Goal: Task Accomplishment & Management: Manage account settings

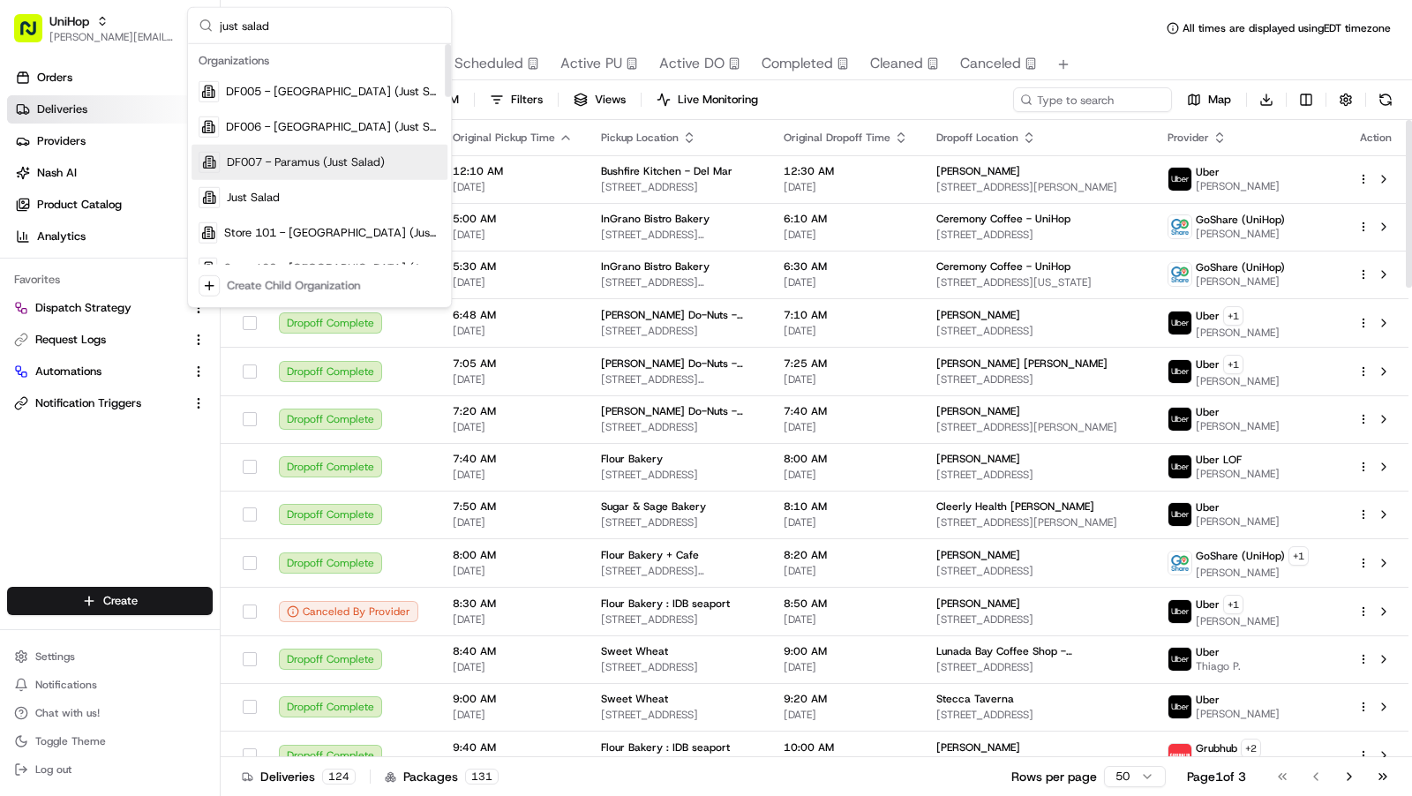
type input "just salad"
click at [293, 138] on div "DF006 - [GEOGRAPHIC_DATA] (Just Salad)" at bounding box center [319, 126] width 256 height 35
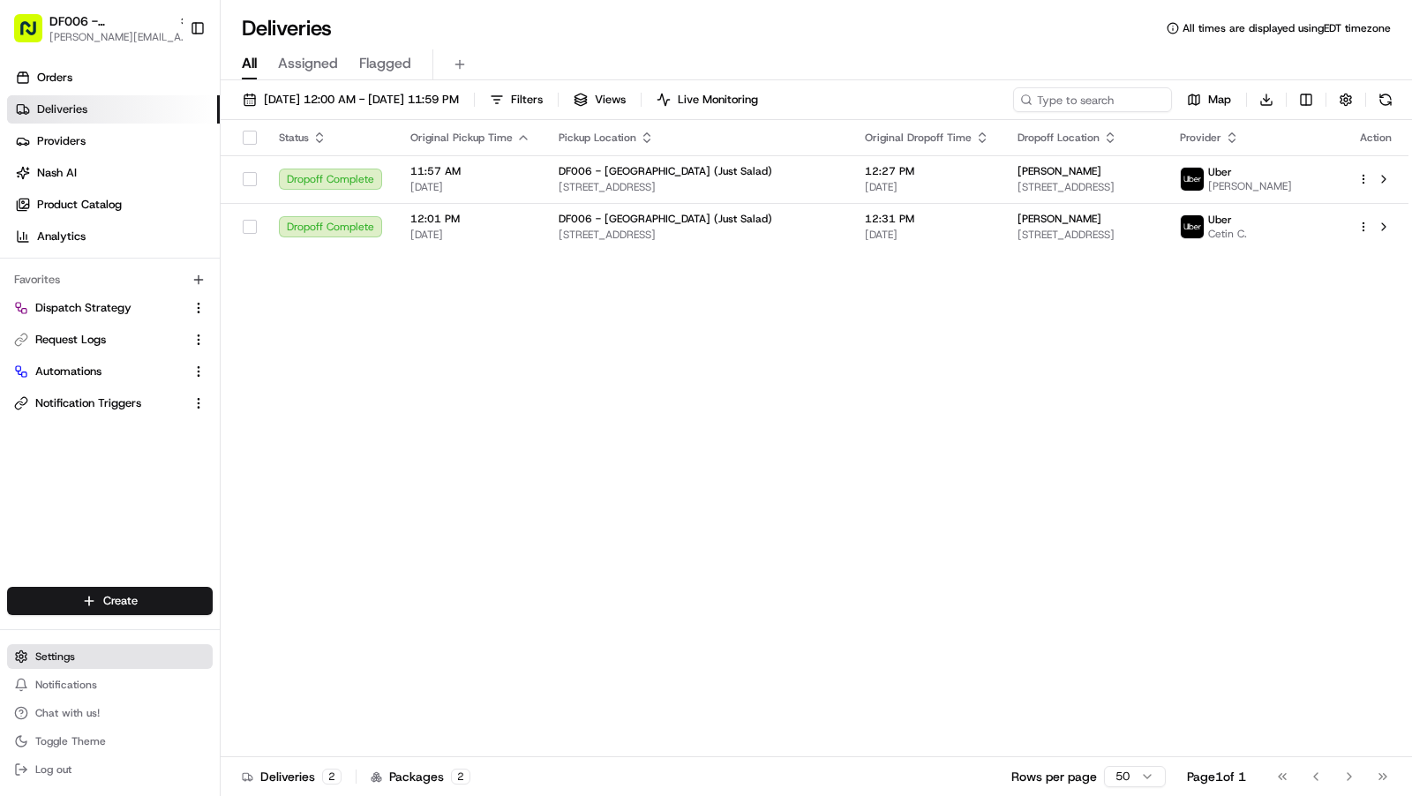
drag, startPoint x: 62, startPoint y: 661, endPoint x: 86, endPoint y: 657, distance: 24.1
click at [63, 660] on span "Settings" at bounding box center [55, 656] width 40 height 14
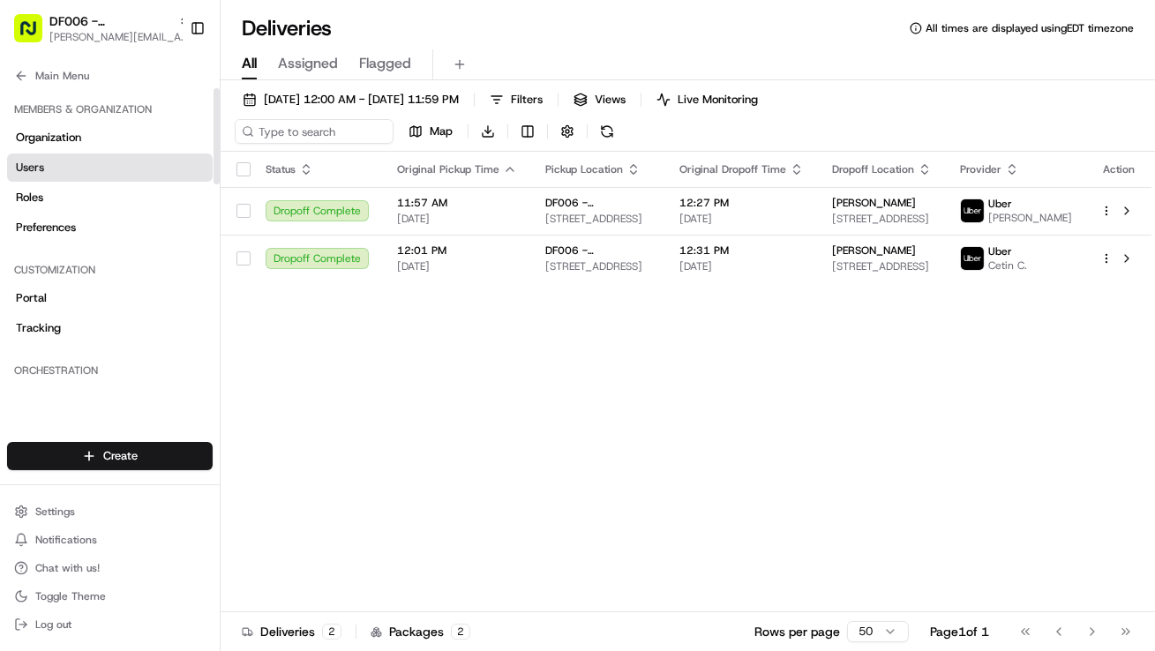
click at [56, 165] on link "Users" at bounding box center [110, 168] width 206 height 28
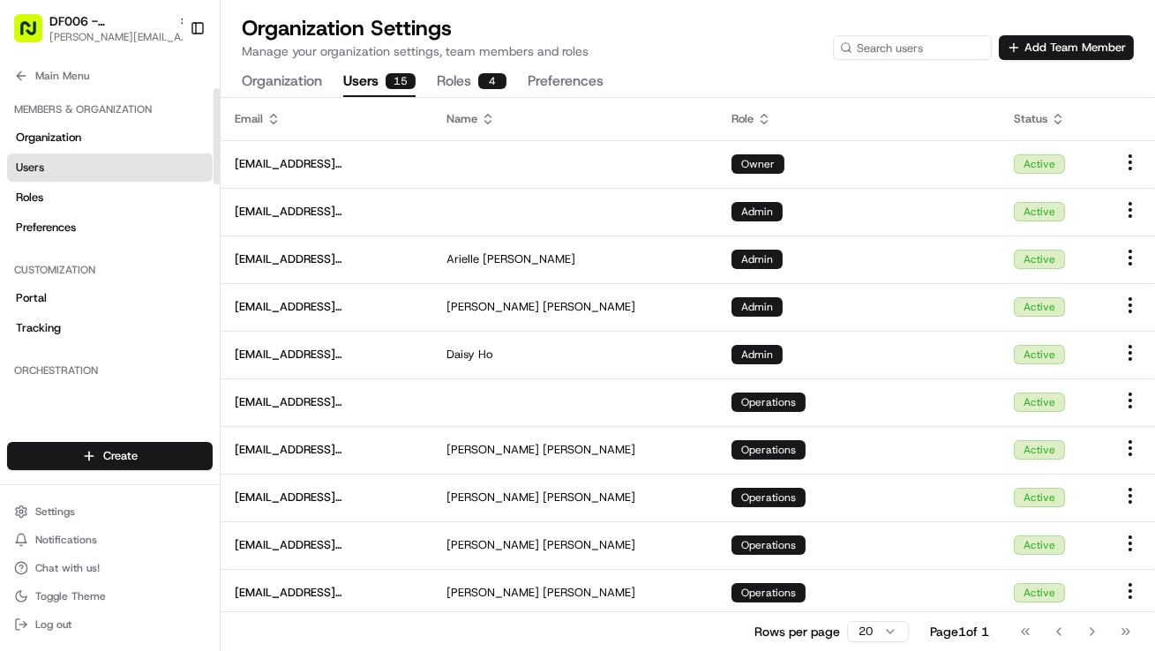
click at [35, 169] on span "Users" at bounding box center [30, 168] width 28 height 16
click at [43, 74] on span "Main Menu" at bounding box center [62, 76] width 54 height 14
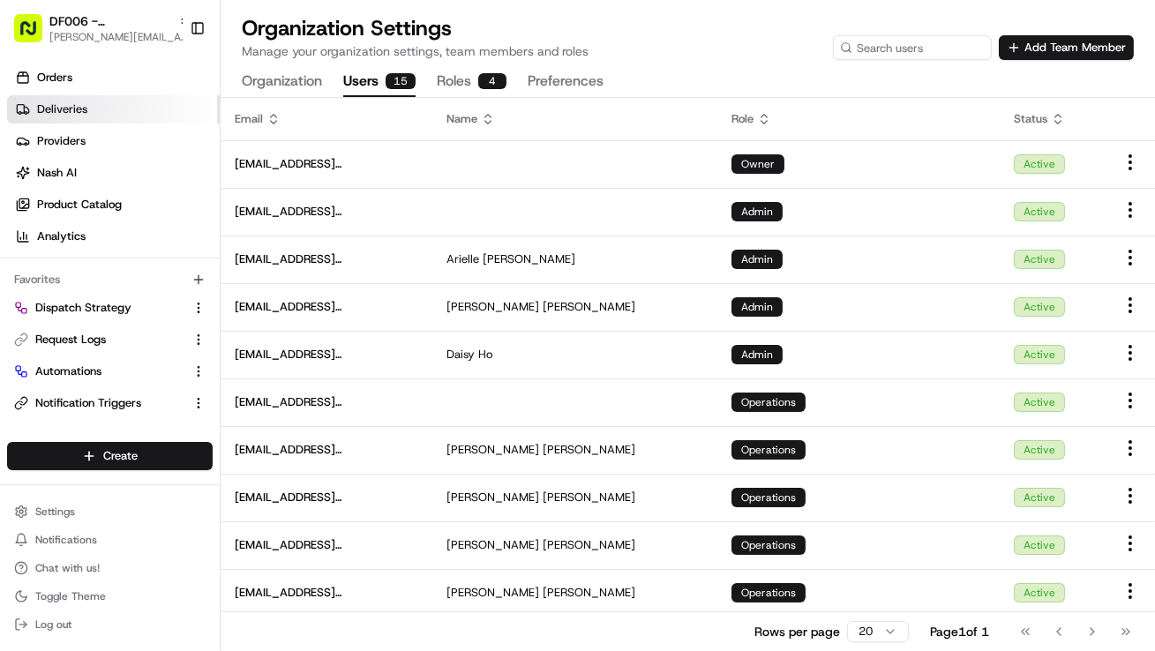
click at [50, 112] on span "Deliveries" at bounding box center [62, 109] width 50 height 16
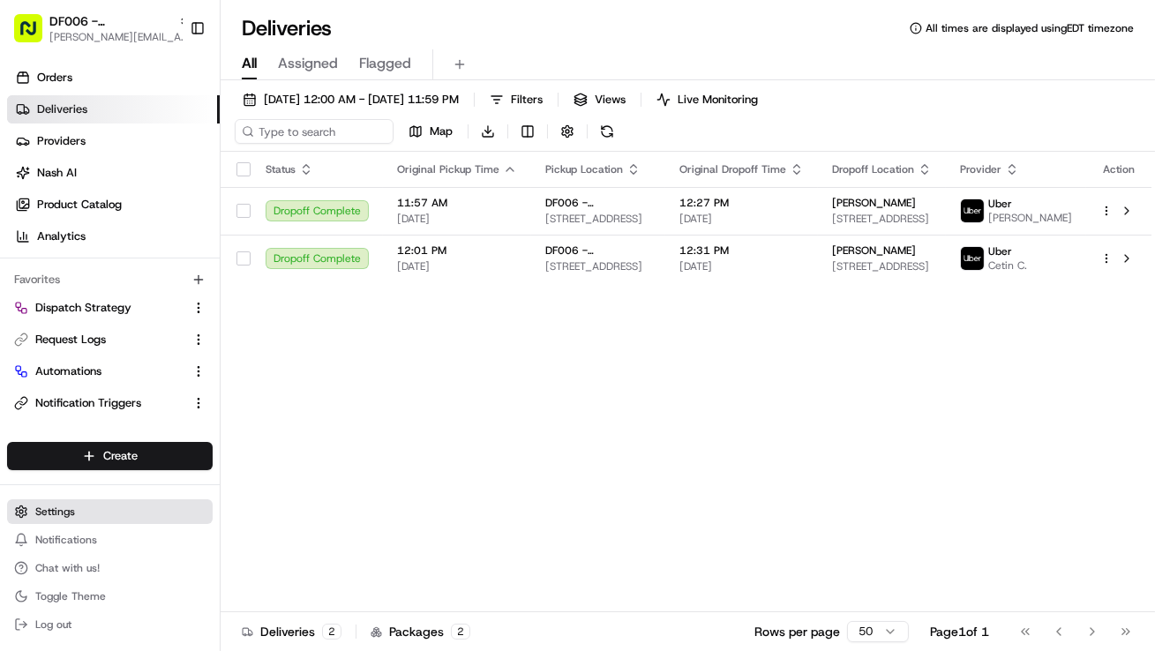
click at [84, 509] on button "Settings" at bounding box center [110, 511] width 206 height 25
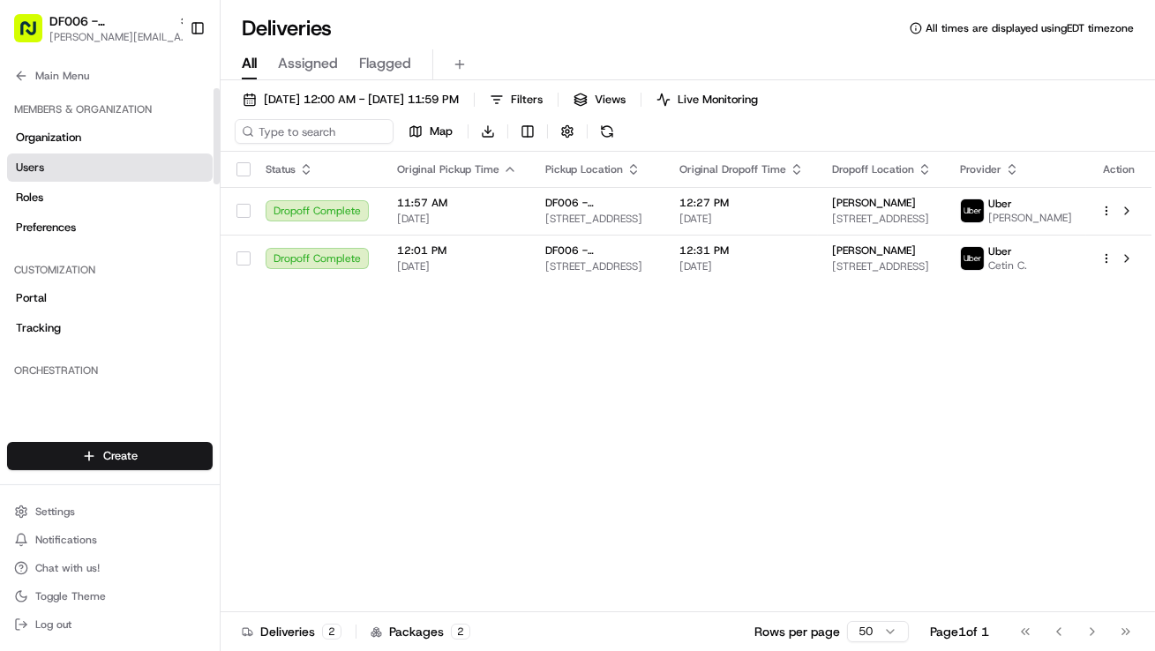
click at [62, 169] on link "Users" at bounding box center [110, 168] width 206 height 28
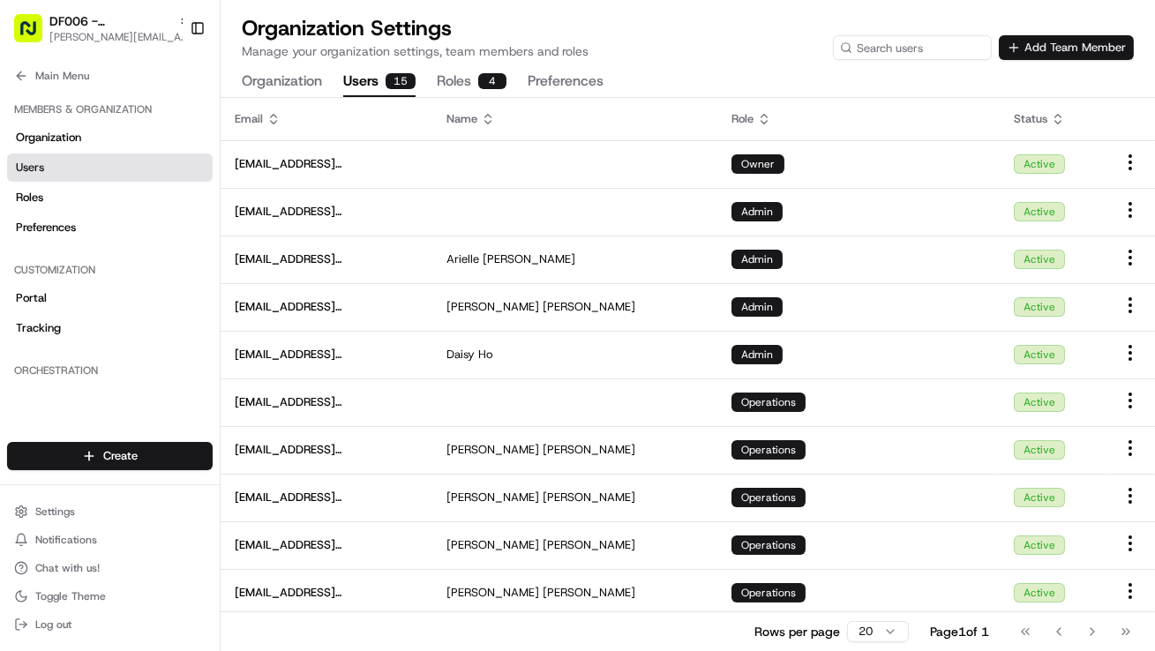
click at [1110, 43] on button "Add Team Member" at bounding box center [1066, 47] width 135 height 25
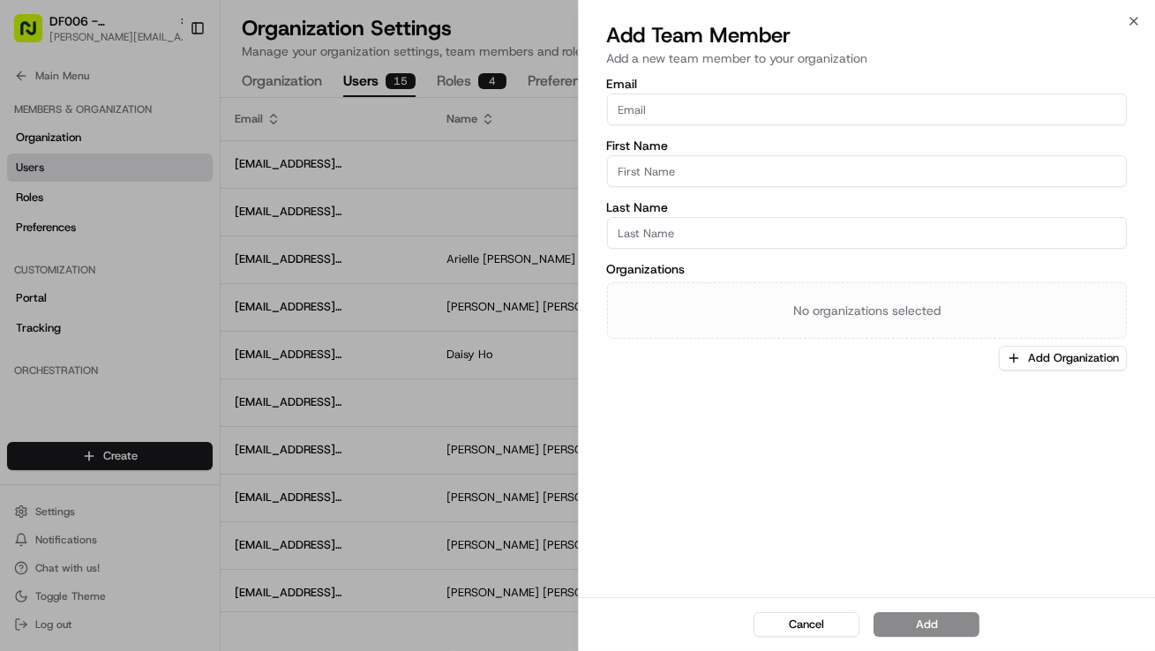
click at [733, 105] on input "Email" at bounding box center [867, 110] width 521 height 32
click at [705, 171] on div "First Name" at bounding box center [867, 163] width 521 height 48
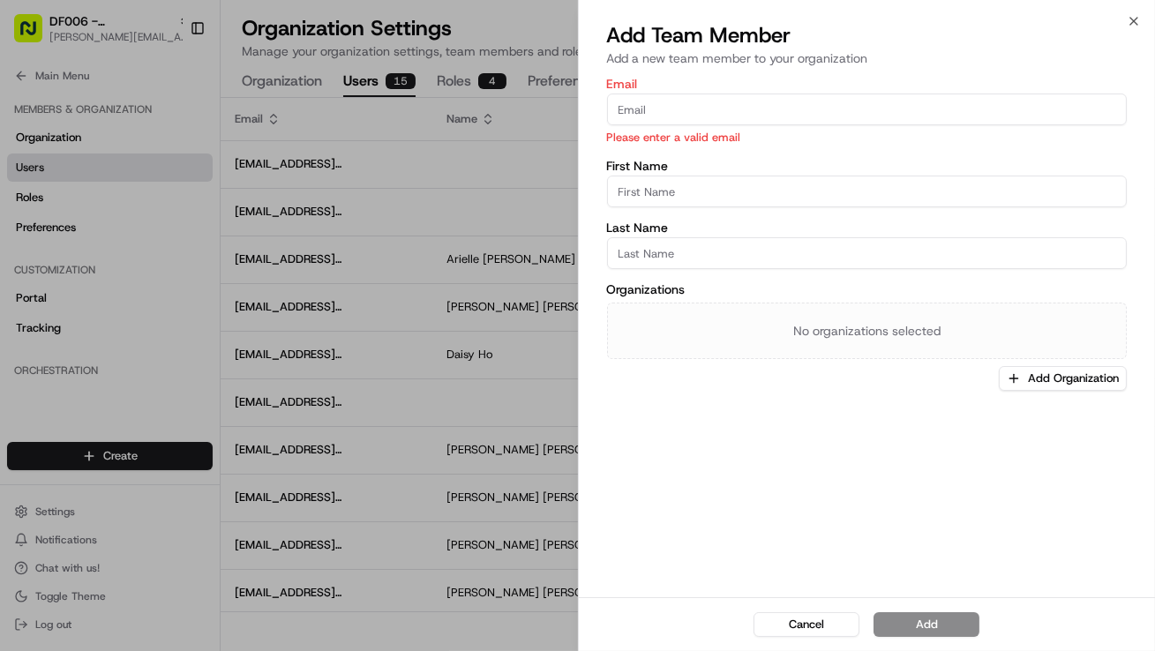
click at [905, 252] on div "Last Name" at bounding box center [867, 245] width 521 height 48
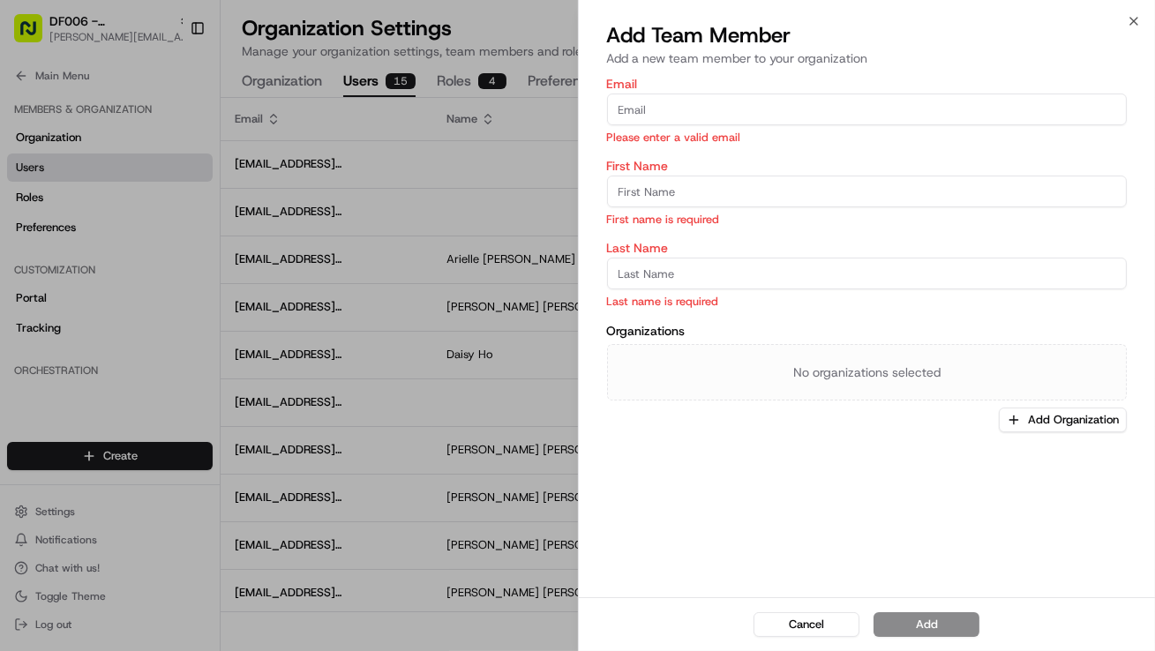
click at [965, 321] on div "Email Please enter a valid email First Name First name is required Last Name La…" at bounding box center [867, 255] width 521 height 355
click at [830, 386] on div "No organizations selected" at bounding box center [867, 372] width 521 height 56
click at [1031, 424] on button "Add Organization" at bounding box center [1063, 420] width 128 height 25
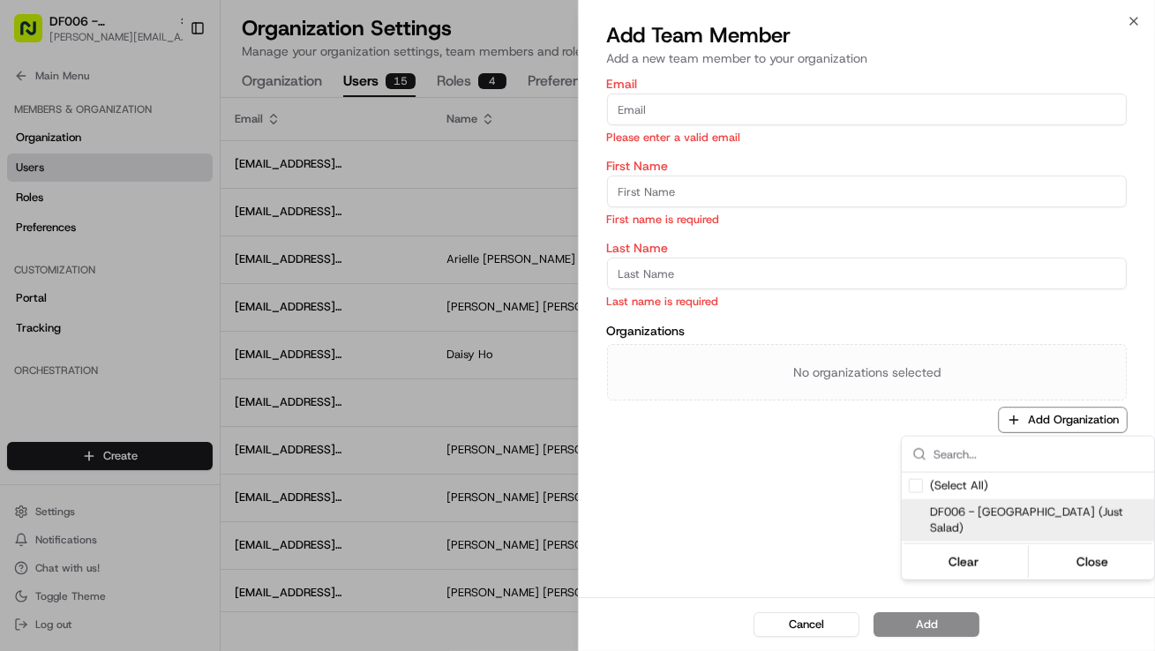
drag, startPoint x: 1085, startPoint y: 545, endPoint x: 884, endPoint y: 536, distance: 201.4
click at [1074, 550] on button "Close" at bounding box center [1092, 562] width 121 height 25
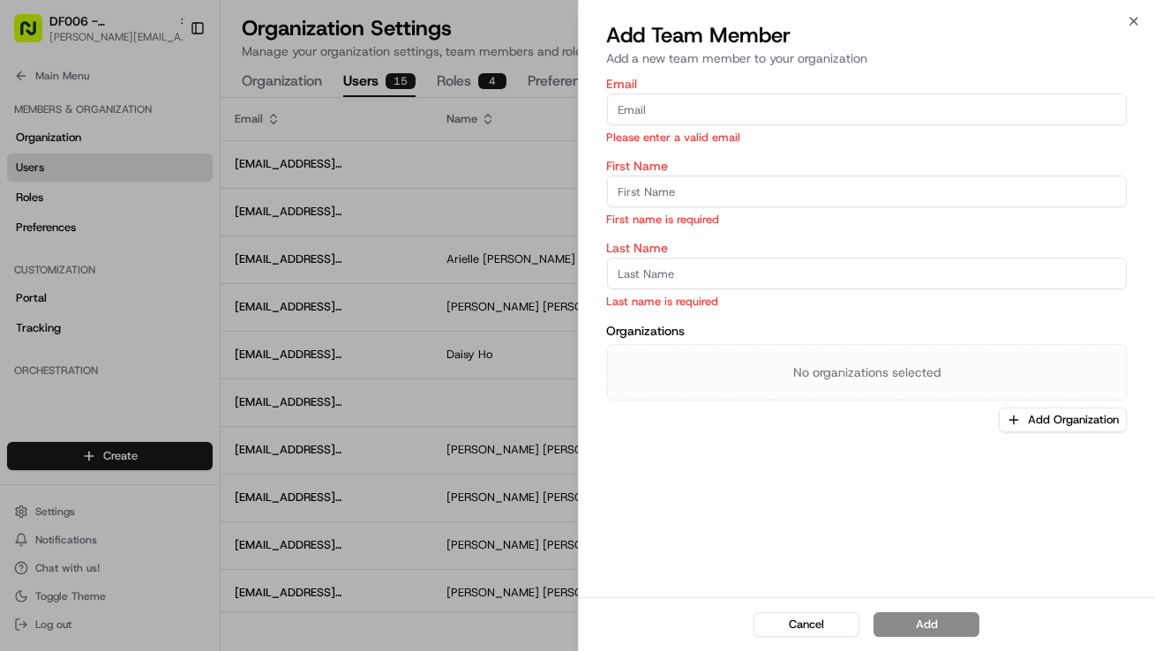
click at [752, 447] on div "Email Please enter a valid email First Name First name is required Last Name La…" at bounding box center [867, 335] width 577 height 523
click at [781, 624] on button "Cancel" at bounding box center [807, 624] width 106 height 25
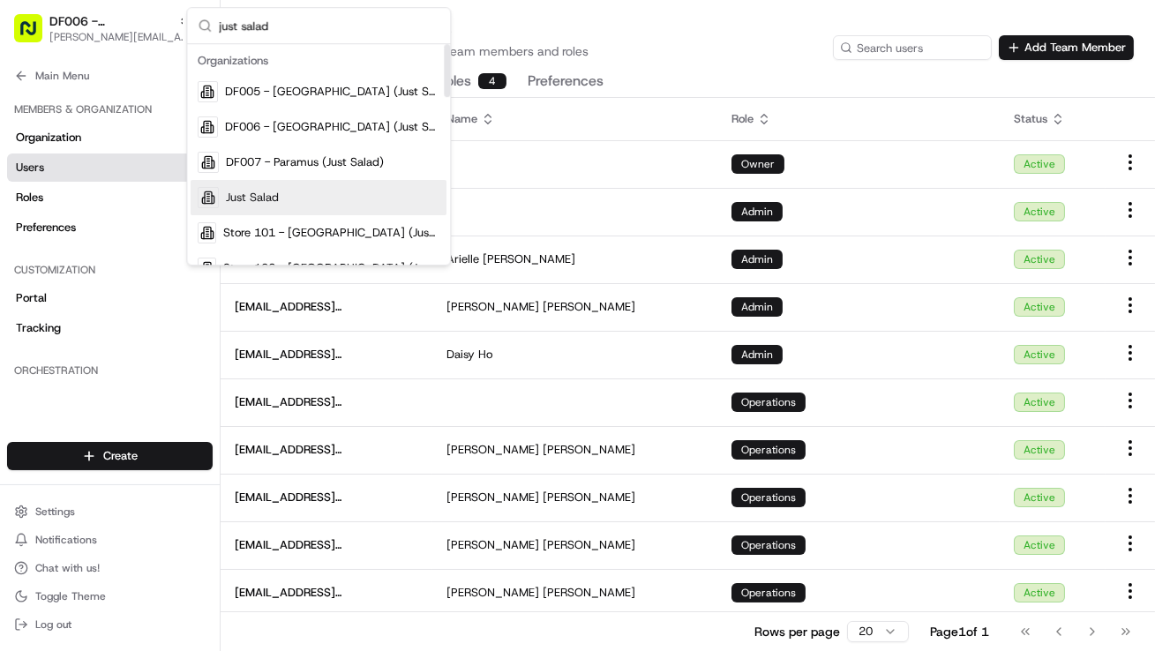
type input "just salad"
click at [264, 195] on span "Just Salad" at bounding box center [252, 198] width 53 height 16
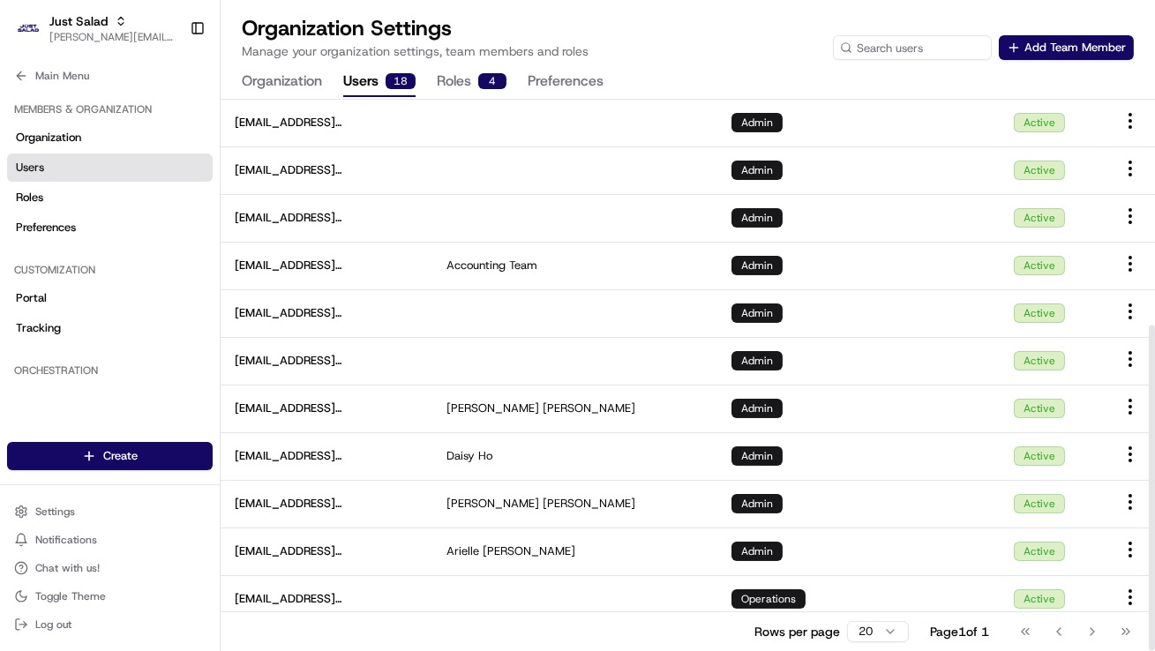
scroll to position [386, 0]
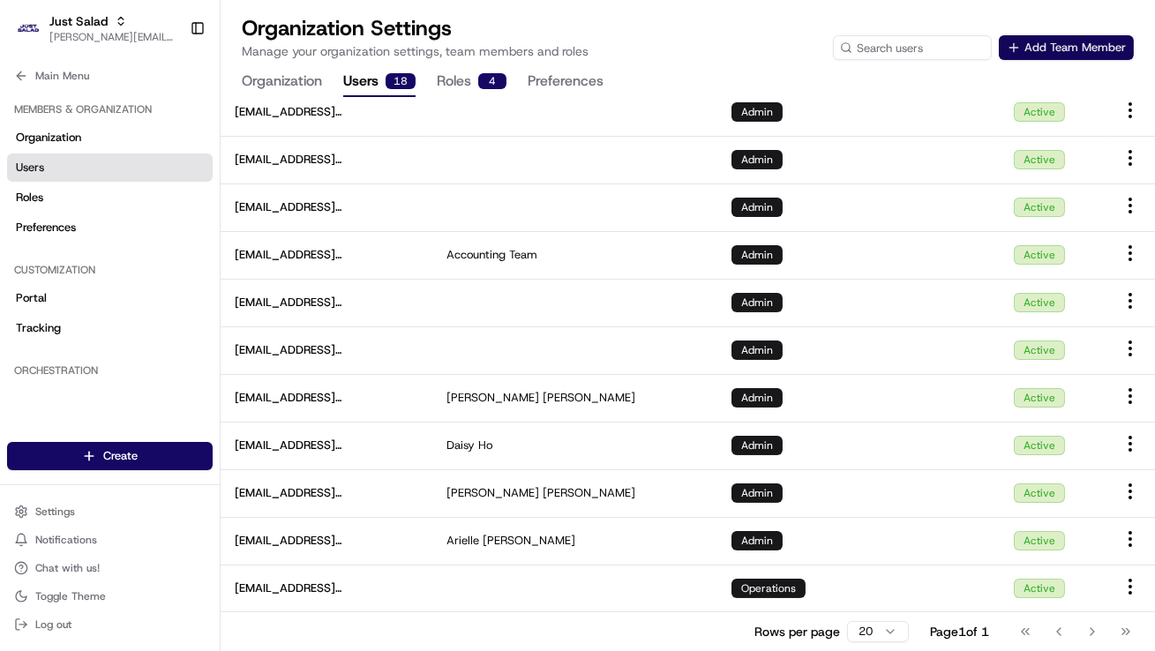
click at [1047, 42] on button "Add Team Member" at bounding box center [1066, 47] width 135 height 25
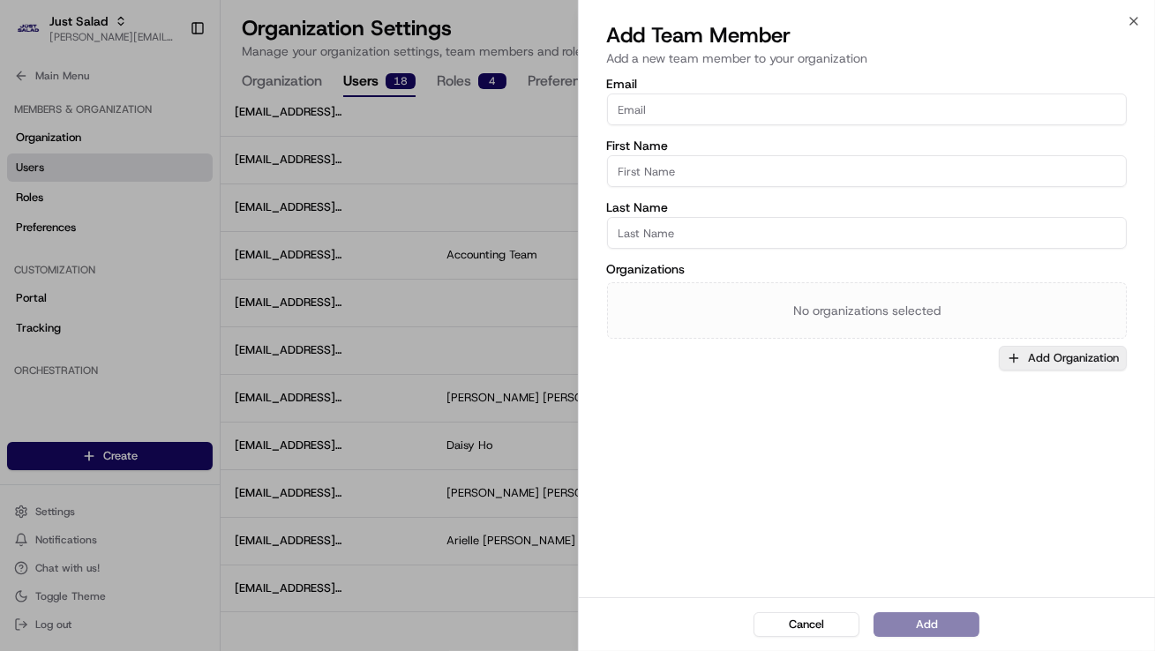
click at [1030, 356] on button "Add Organization" at bounding box center [1063, 358] width 128 height 25
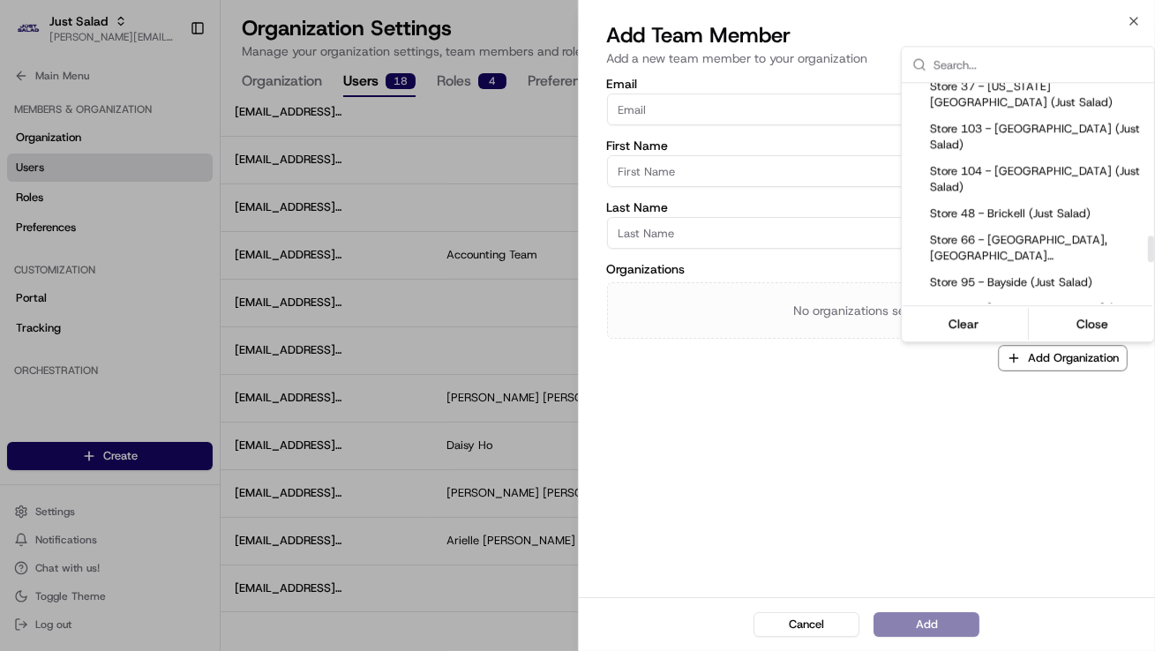
scroll to position [1297, 0]
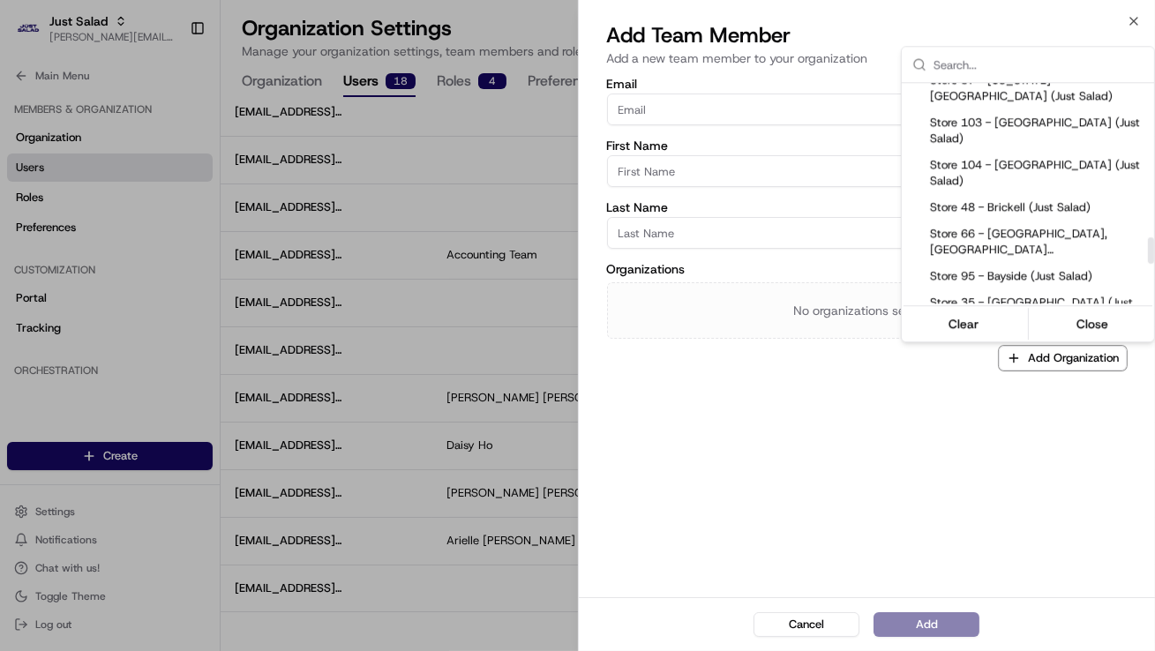
click at [1130, 24] on div at bounding box center [577, 325] width 1155 height 651
